Goal: Task Accomplishment & Management: Use online tool/utility

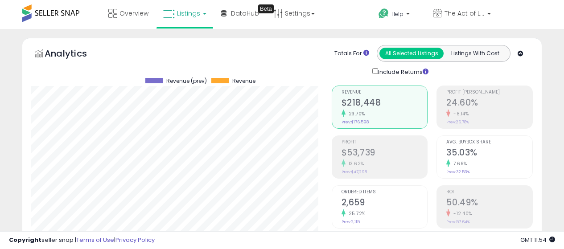
select select "**"
click at [193, 16] on span "Listings" at bounding box center [188, 13] width 23 height 9
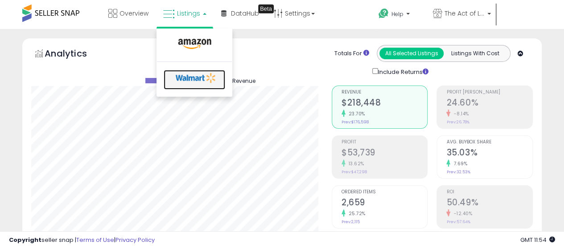
drag, startPoint x: 194, startPoint y: 78, endPoint x: 204, endPoint y: 17, distance: 61.6
click at [193, 78] on icon at bounding box center [196, 77] width 47 height 13
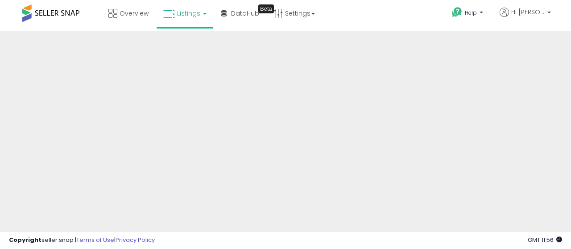
scroll to position [0, 7]
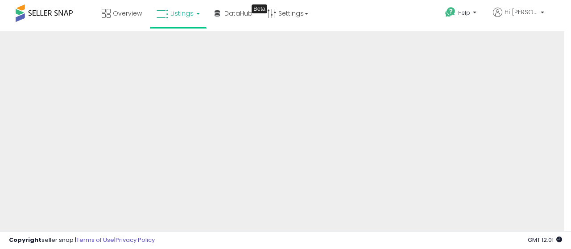
click at [348, 22] on div "Overview Listings DataHub Beta" at bounding box center [175, 19] width 376 height 38
click at [361, 20] on div "Overview Listings DataHub Beta" at bounding box center [175, 19] width 376 height 38
click at [332, 13] on div "Overview Listings DataHub Beta" at bounding box center [175, 19] width 376 height 38
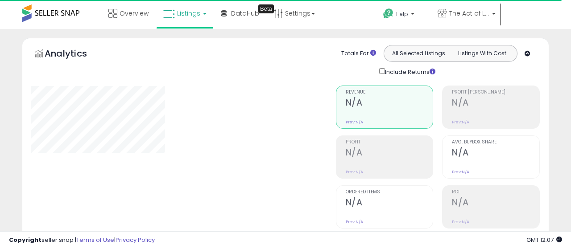
click at [192, 15] on span "Listings" at bounding box center [188, 13] width 23 height 9
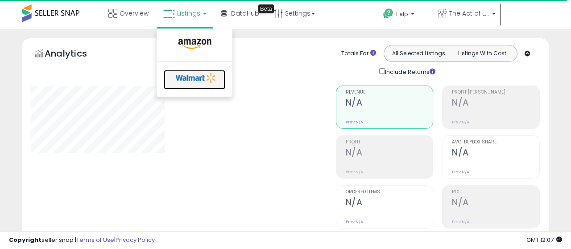
click at [199, 79] on icon at bounding box center [196, 77] width 47 height 13
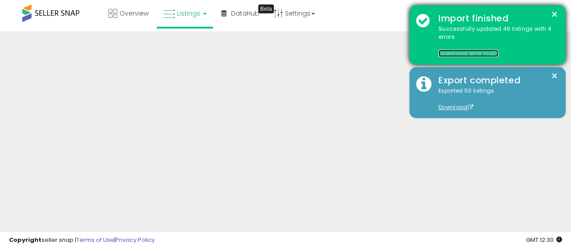
click at [462, 53] on link "Download error log" at bounding box center [469, 54] width 60 height 8
click at [557, 11] on button "×" at bounding box center [554, 14] width 7 height 11
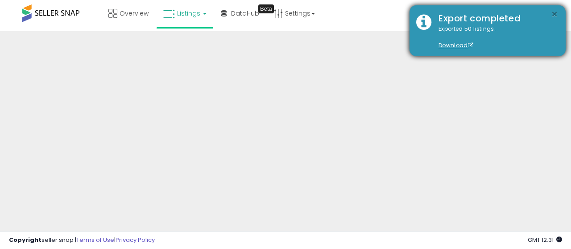
click at [555, 11] on button "×" at bounding box center [554, 14] width 7 height 11
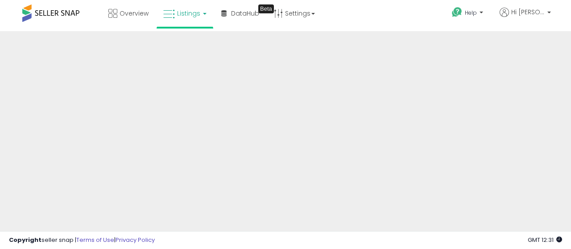
click at [174, 12] on icon at bounding box center [169, 14] width 12 height 12
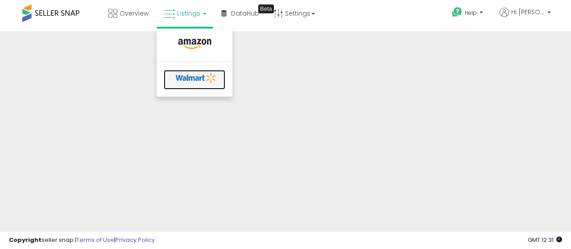
click at [192, 80] on icon at bounding box center [196, 77] width 47 height 13
